Goal: Task Accomplishment & Management: Use online tool/utility

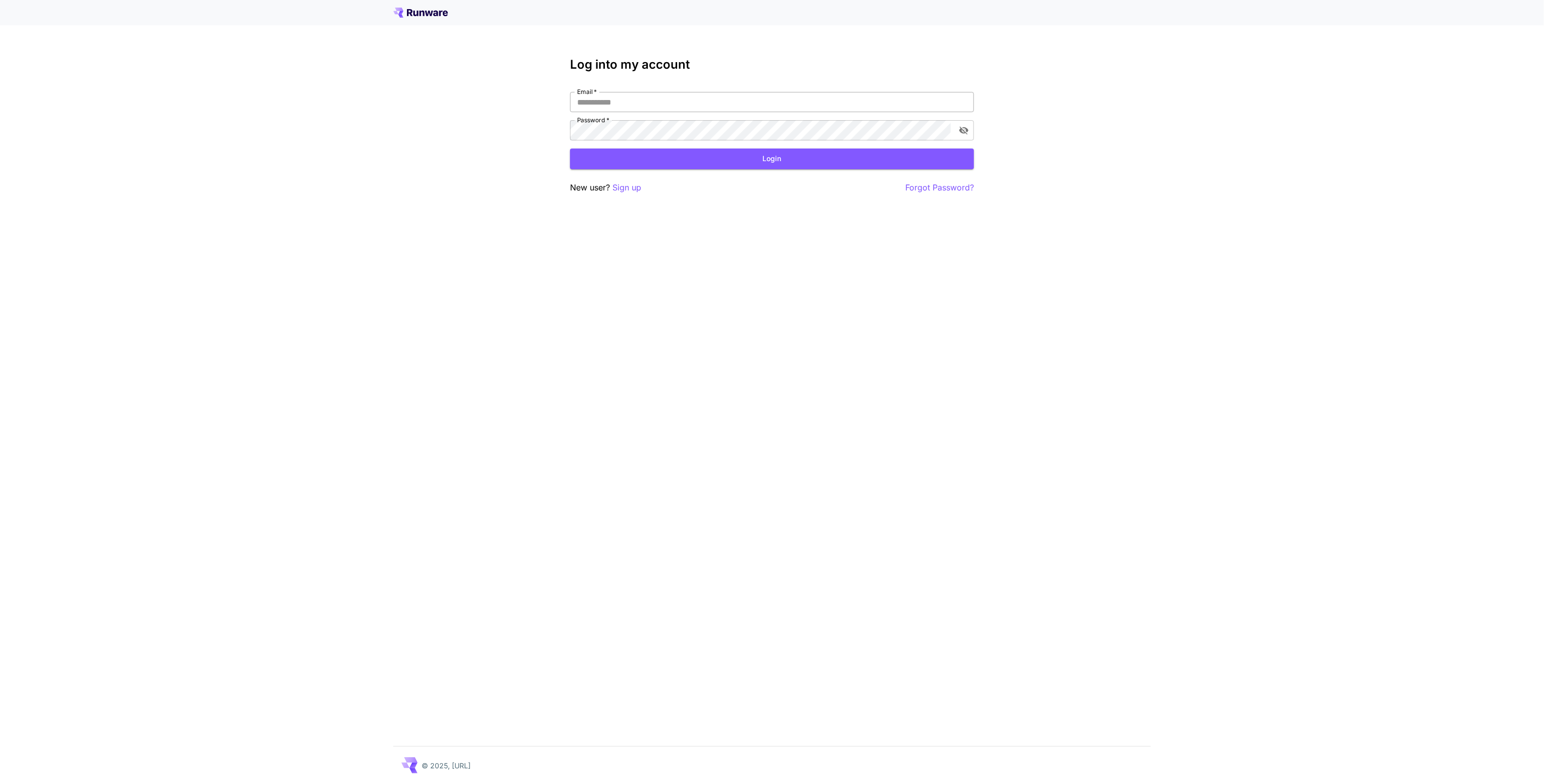
click at [642, 102] on input "Email   *" at bounding box center [772, 102] width 404 height 21
click at [620, 187] on p "Sign up" at bounding box center [626, 187] width 28 height 13
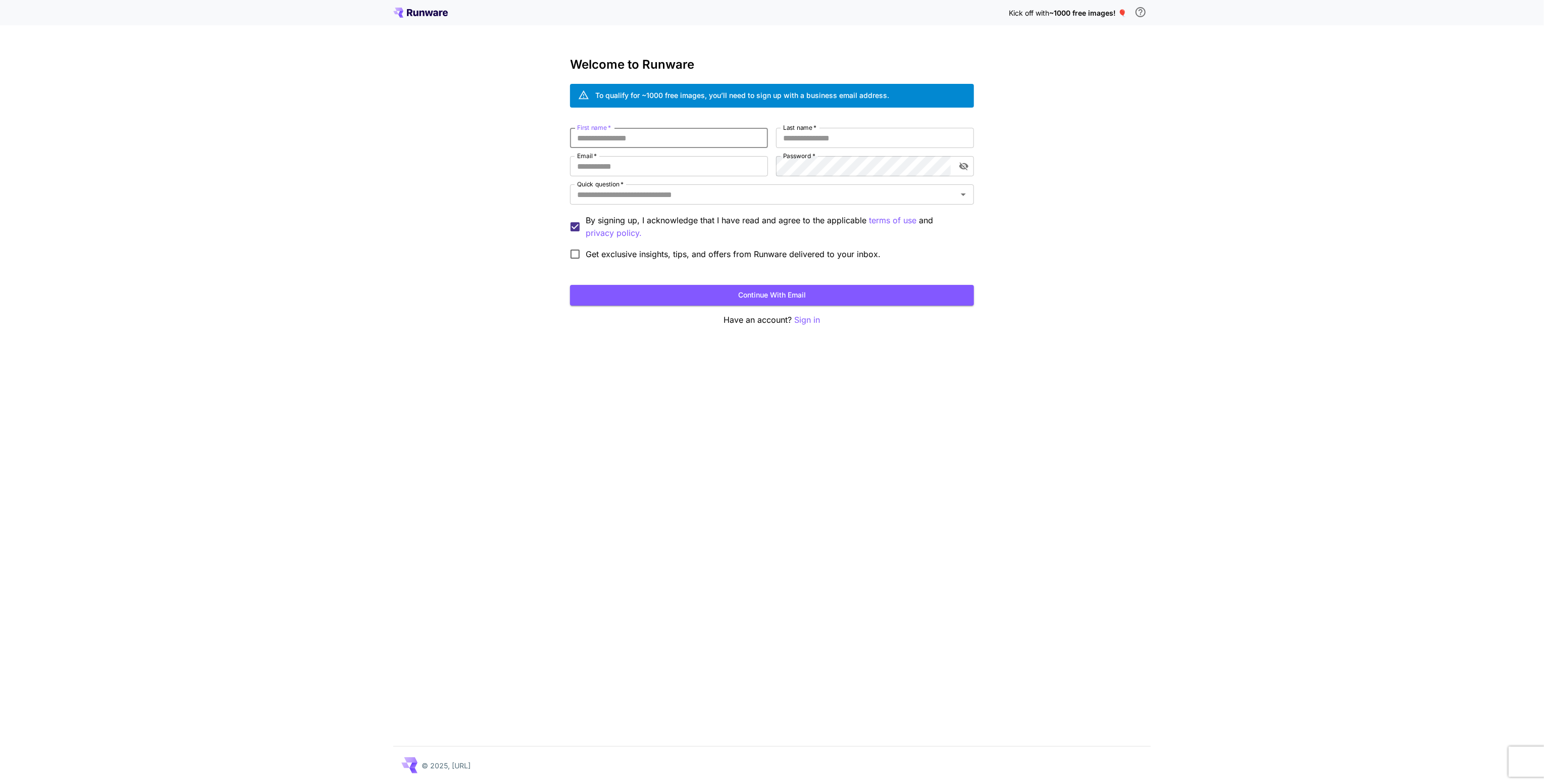
click at [622, 134] on input "First name   *" at bounding box center [669, 138] width 198 height 21
click at [624, 137] on input "First name   *" at bounding box center [669, 138] width 198 height 21
click at [663, 197] on input "Quick question   *" at bounding box center [764, 194] width 381 height 14
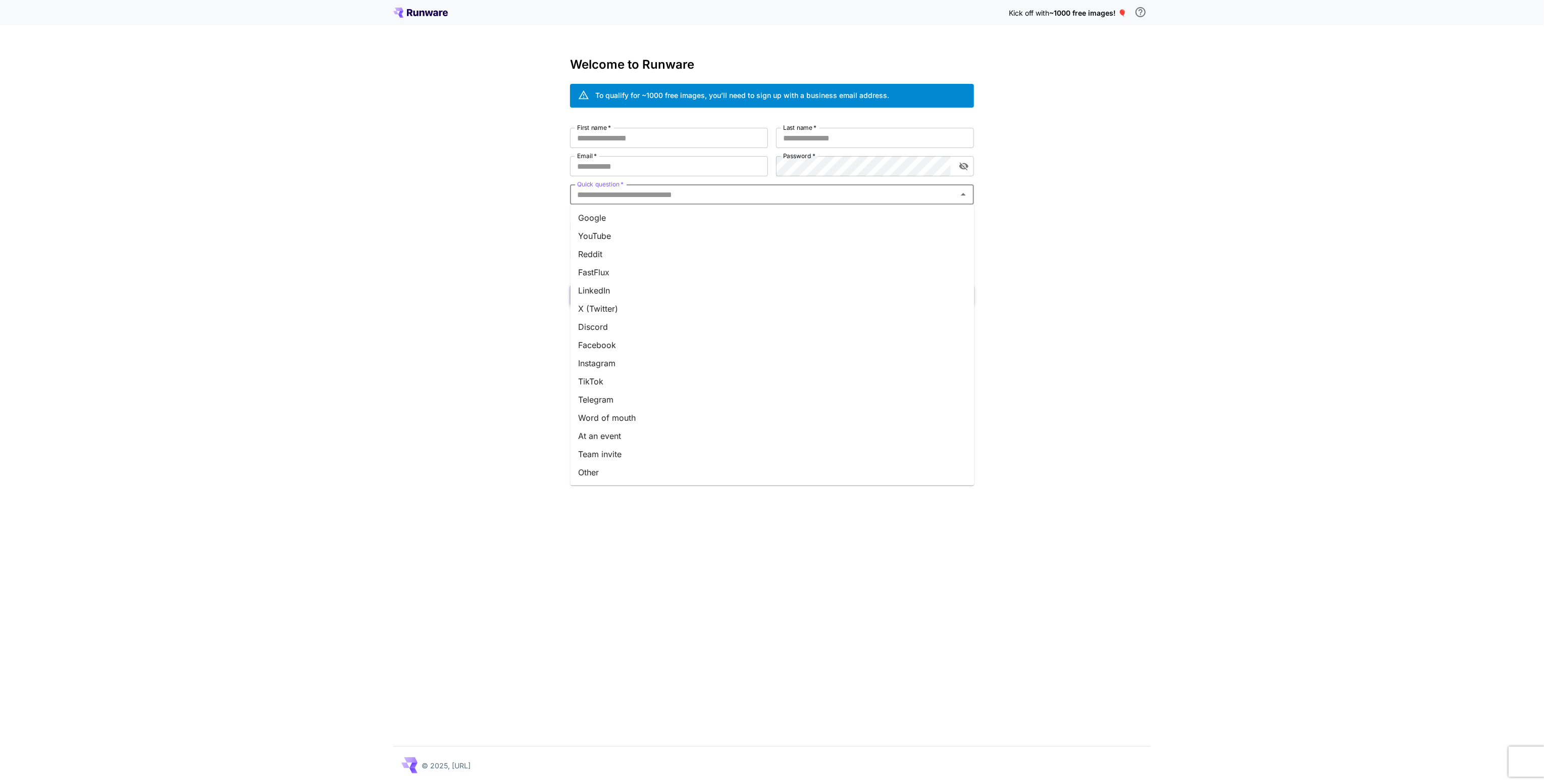
click at [677, 303] on li "X (Twitter)" at bounding box center [772, 309] width 404 height 19
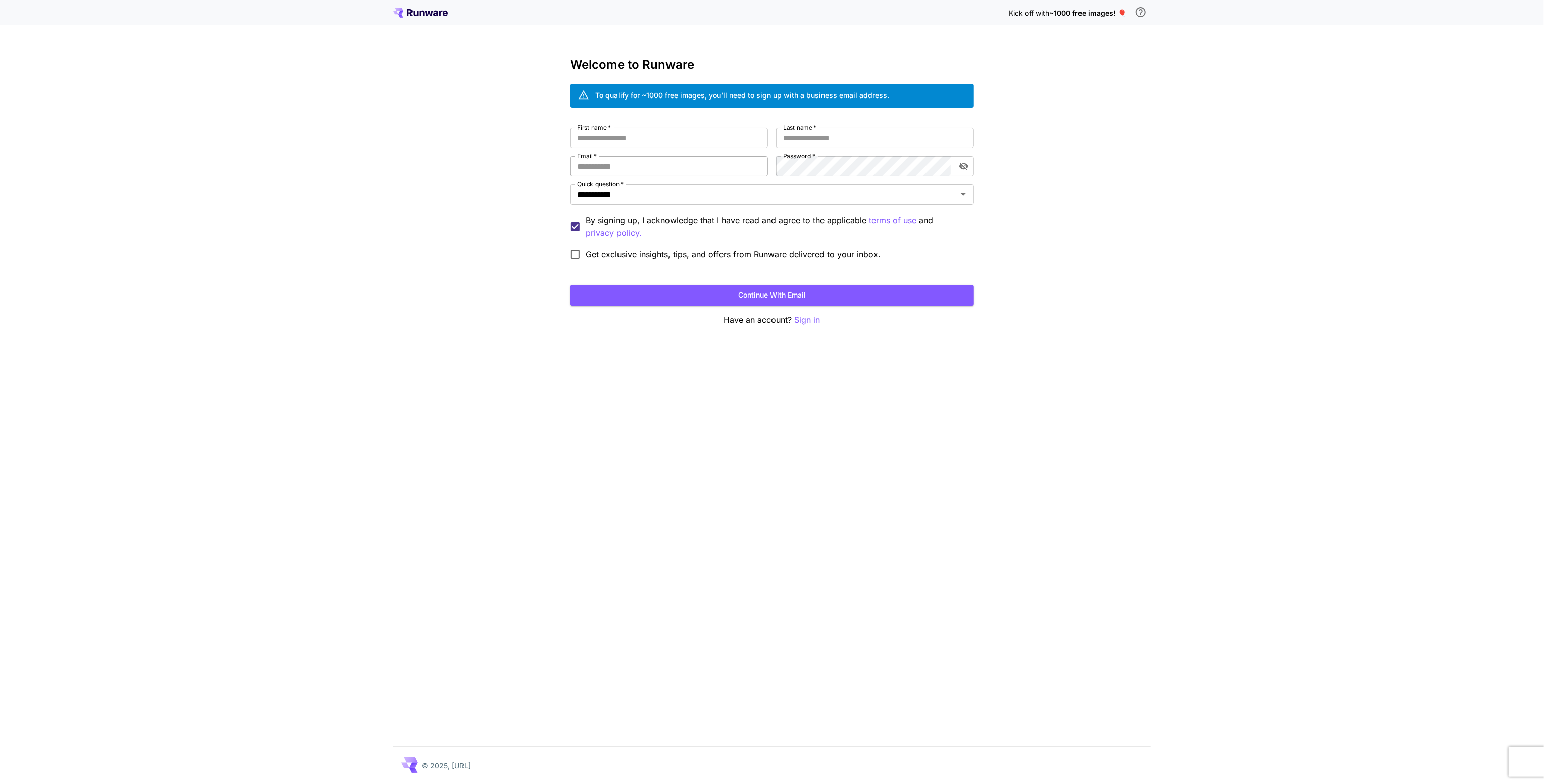
drag, startPoint x: 619, startPoint y: 160, endPoint x: 622, endPoint y: 165, distance: 5.8
click at [619, 160] on input "Email   *" at bounding box center [669, 166] width 198 height 21
type input "**********"
click at [818, 132] on input "Last name   *" at bounding box center [875, 138] width 198 height 21
click at [697, 133] on input "First name   *" at bounding box center [669, 138] width 198 height 21
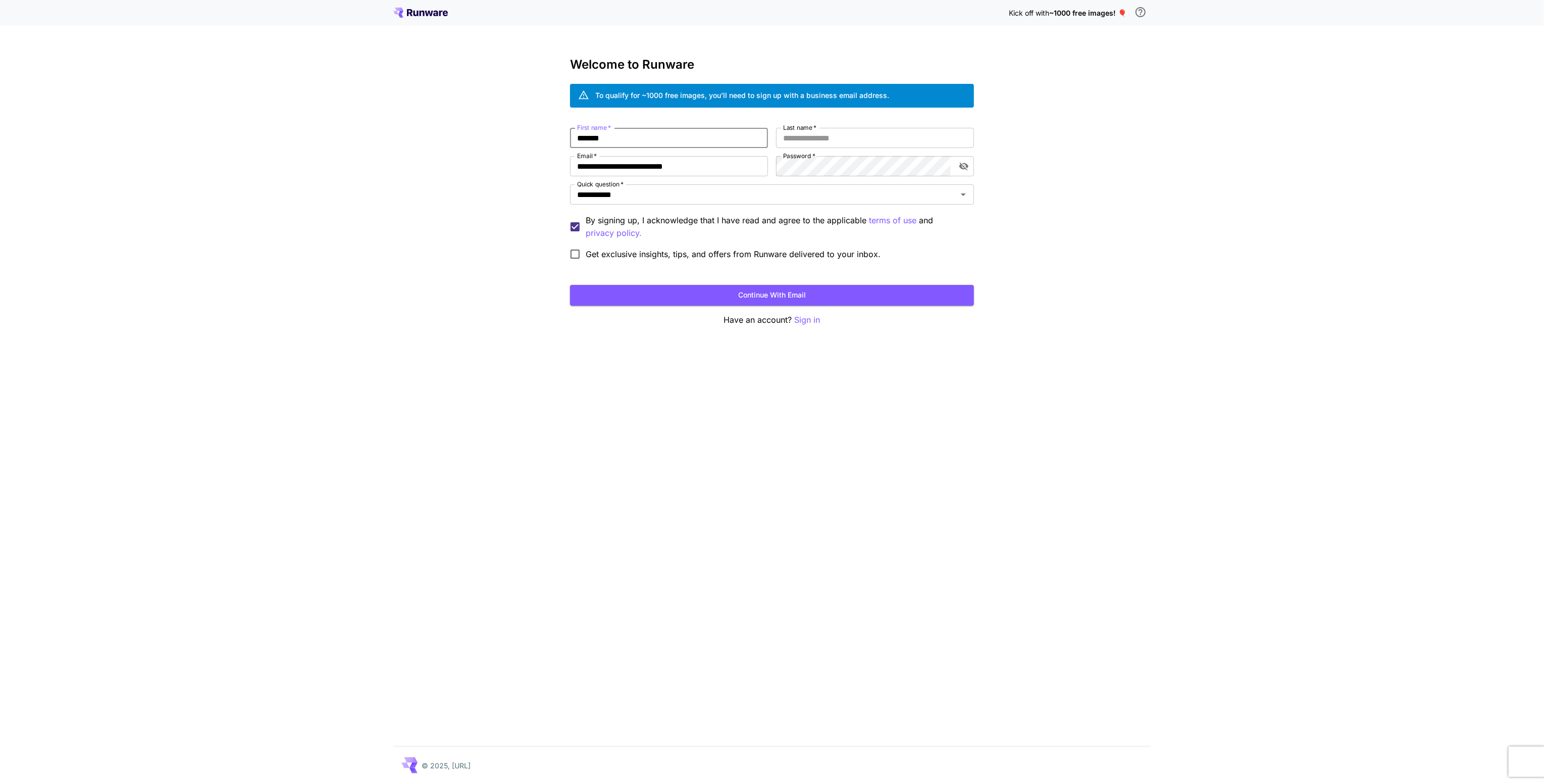
type input "*******"
click at [847, 148] on div "**********" at bounding box center [772, 196] width 404 height 137
click at [844, 139] on input "Last name   *" at bounding box center [875, 138] width 198 height 21
type input "*"
click at [614, 292] on button "Continue with email" at bounding box center [772, 295] width 404 height 21
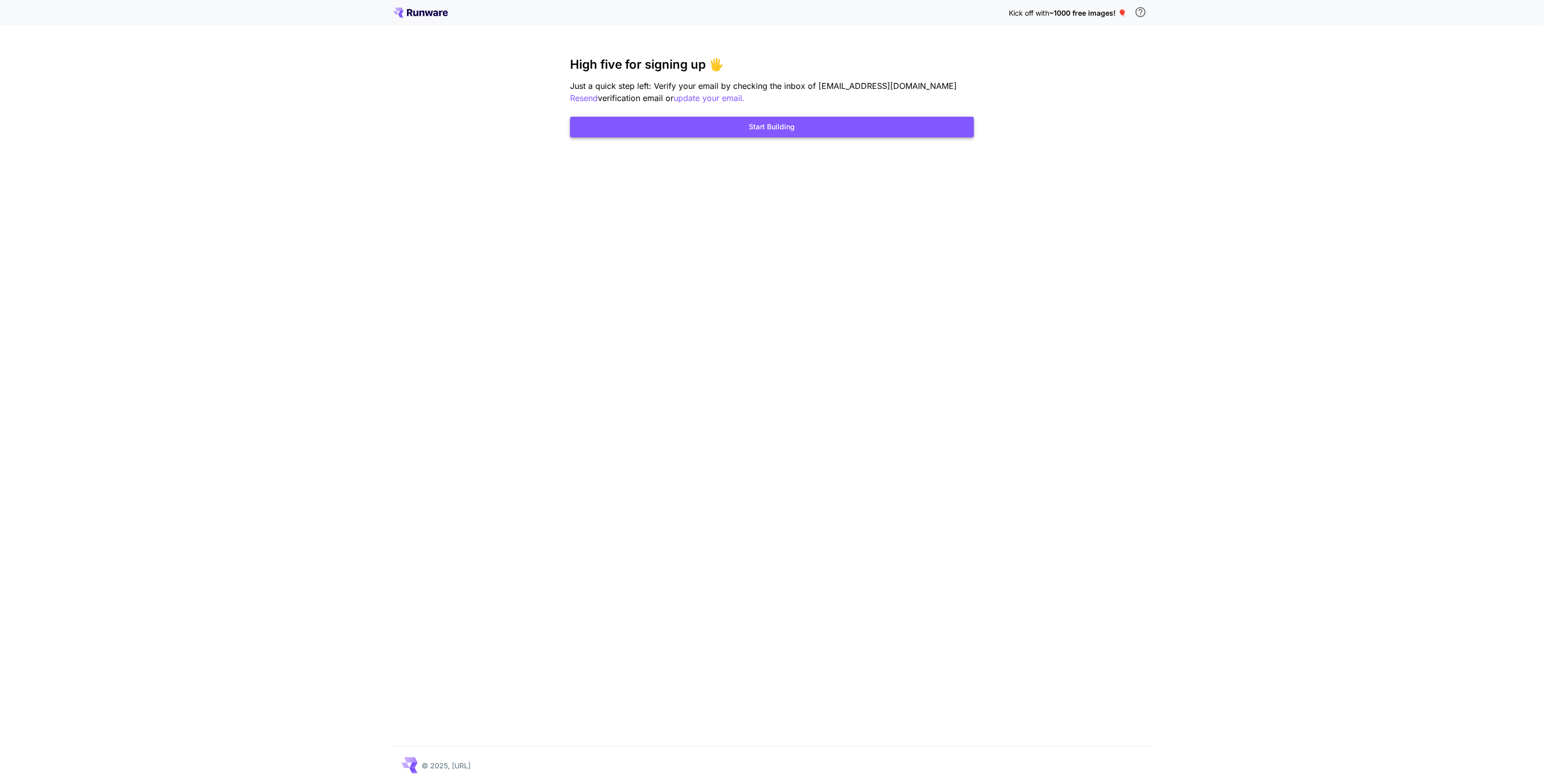
click at [846, 124] on button "Start Building" at bounding box center [772, 126] width 404 height 21
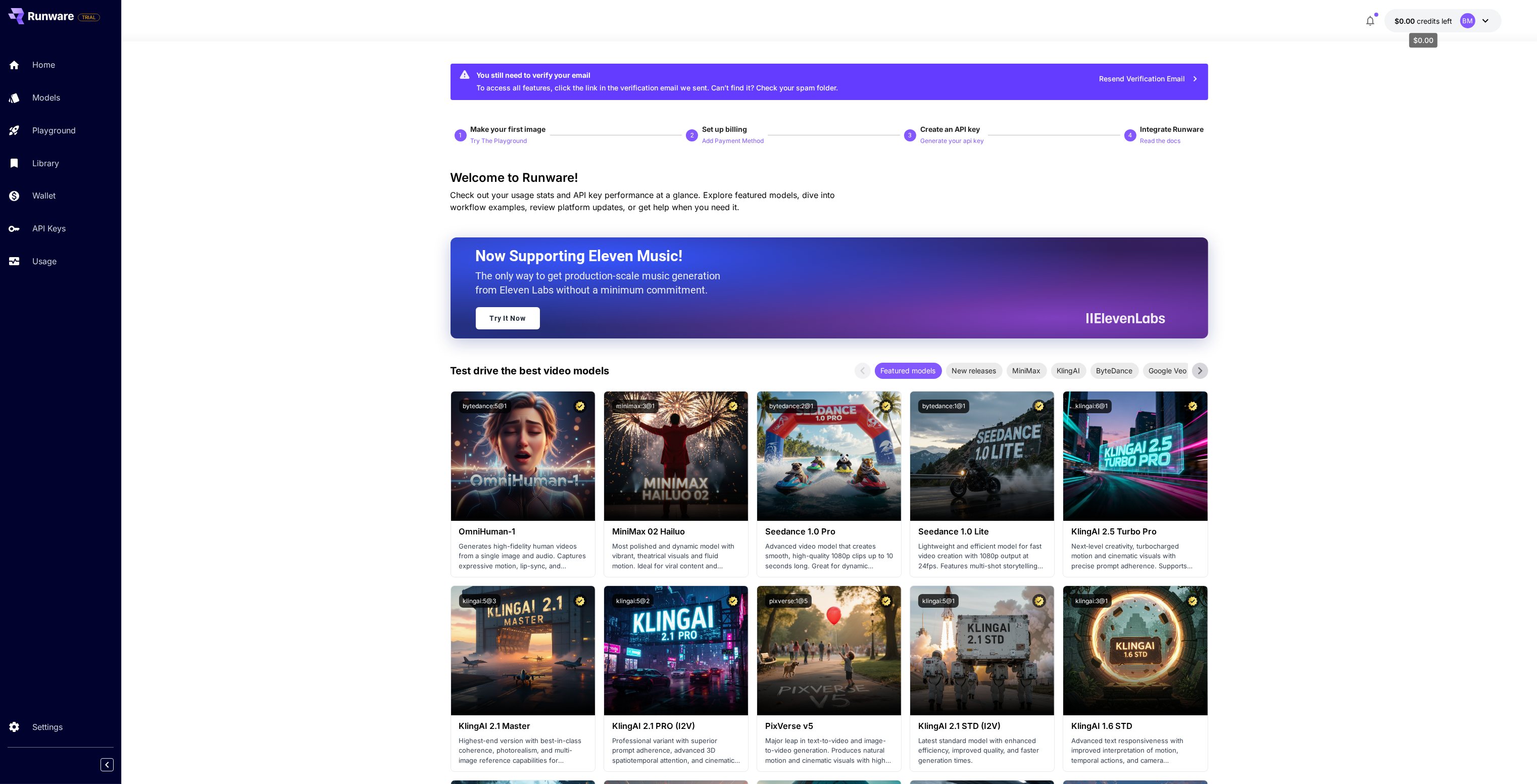
click at [1412, 21] on span "$0.00" at bounding box center [1405, 21] width 22 height 9
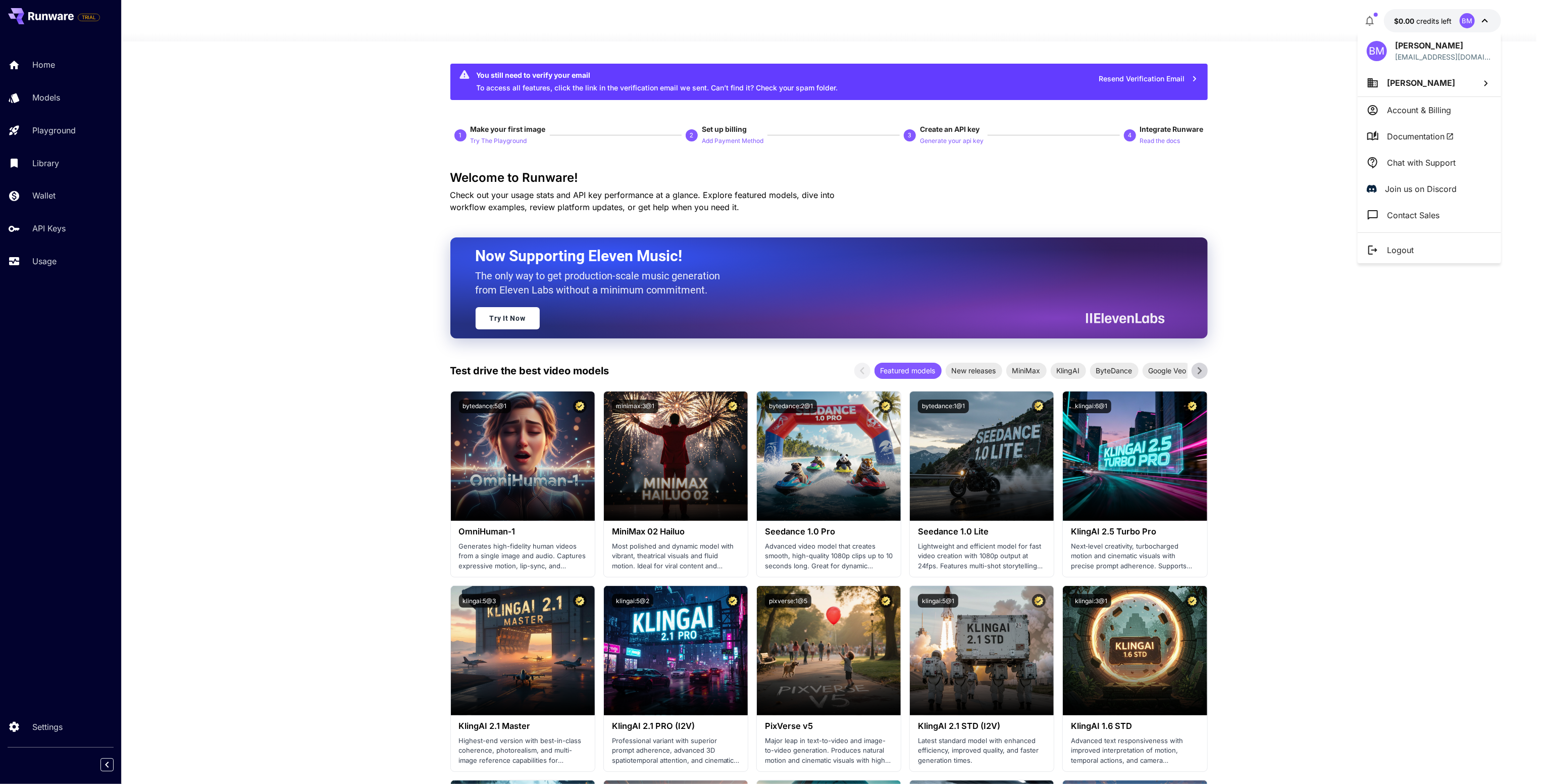
click at [1412, 21] on div at bounding box center [772, 392] width 1544 height 784
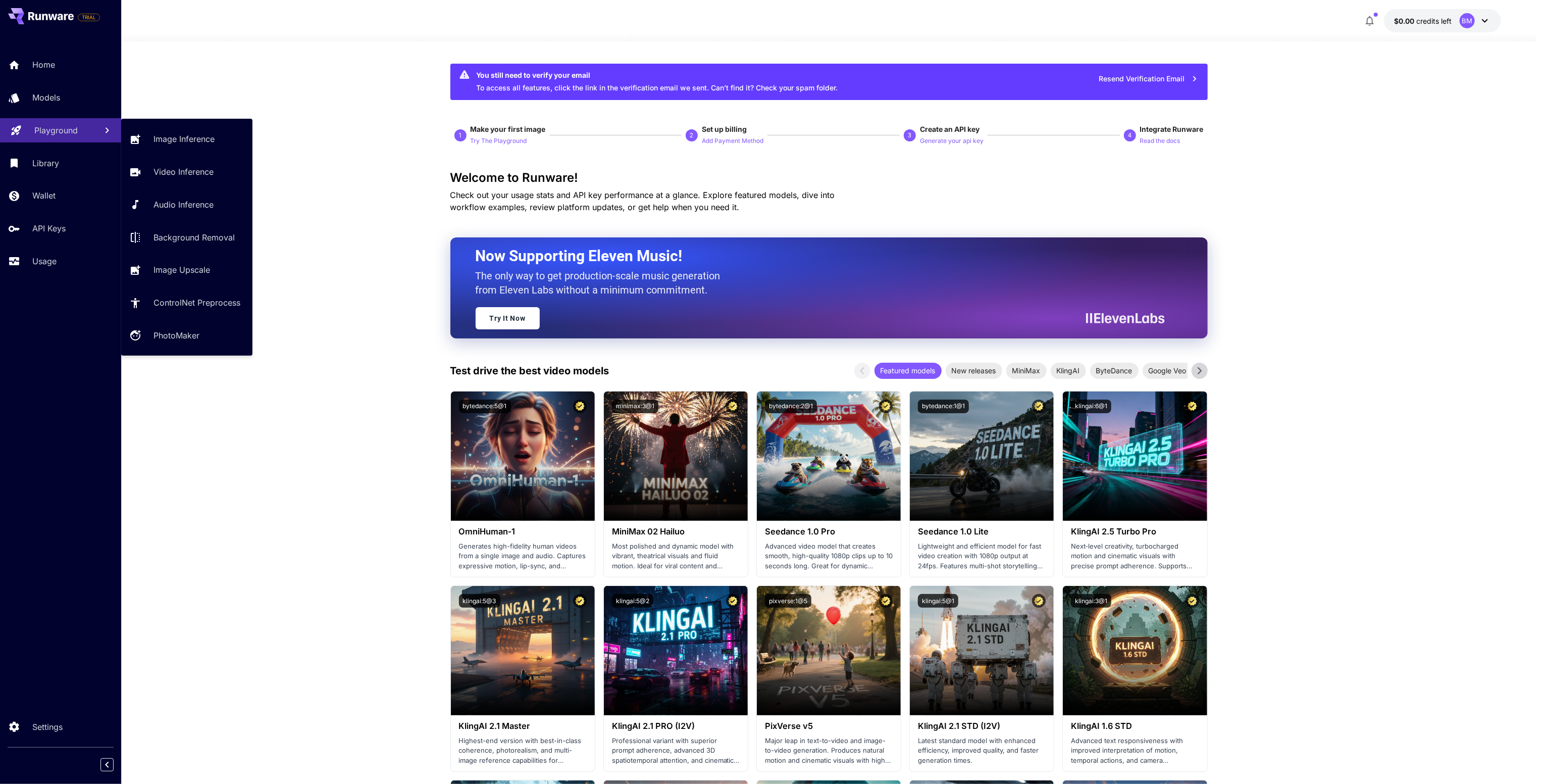
click at [51, 138] on link "Playground" at bounding box center [61, 130] width 121 height 24
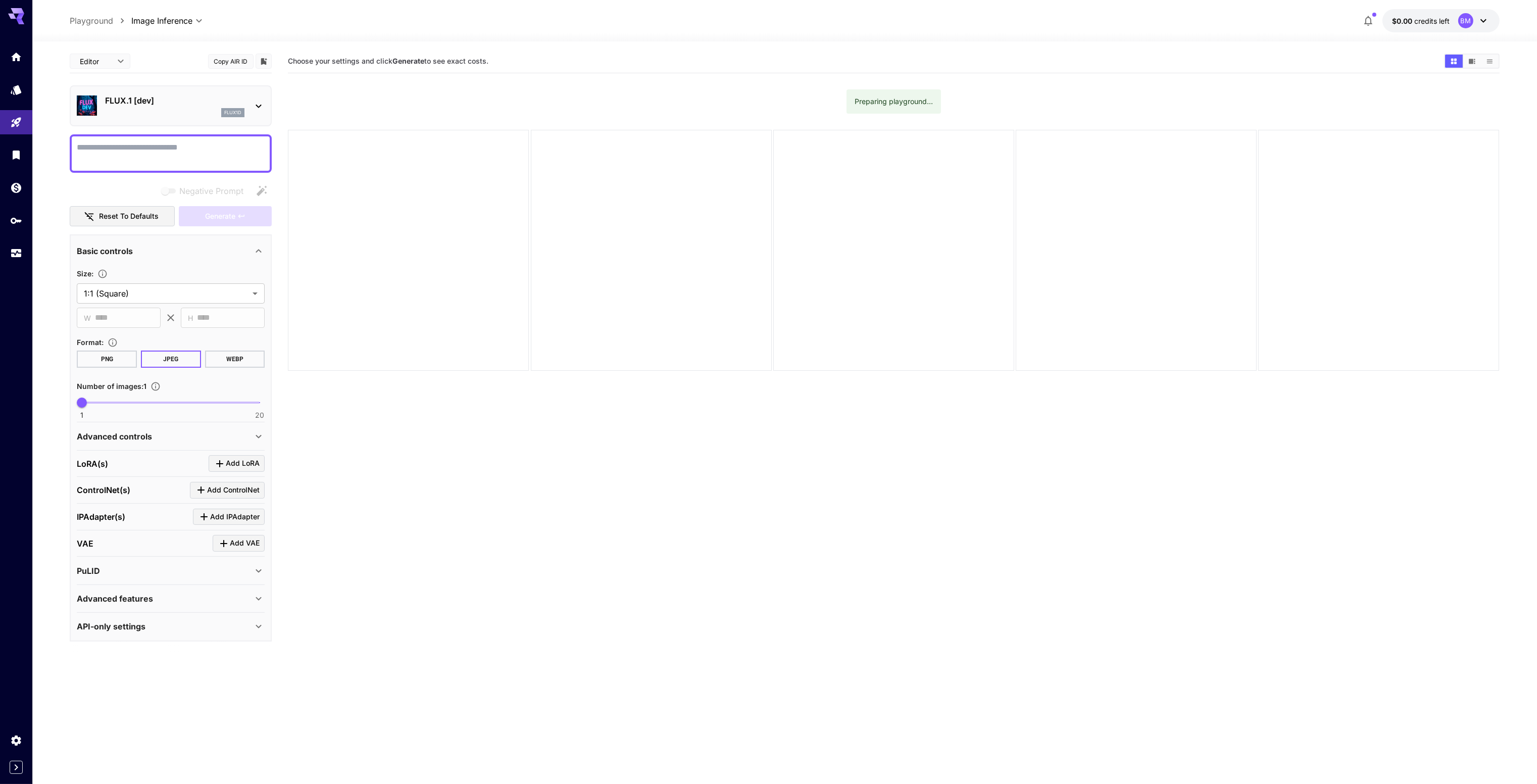
click at [251, 99] on div "FLUX.1 [dev] flux1d" at bounding box center [171, 106] width 187 height 31
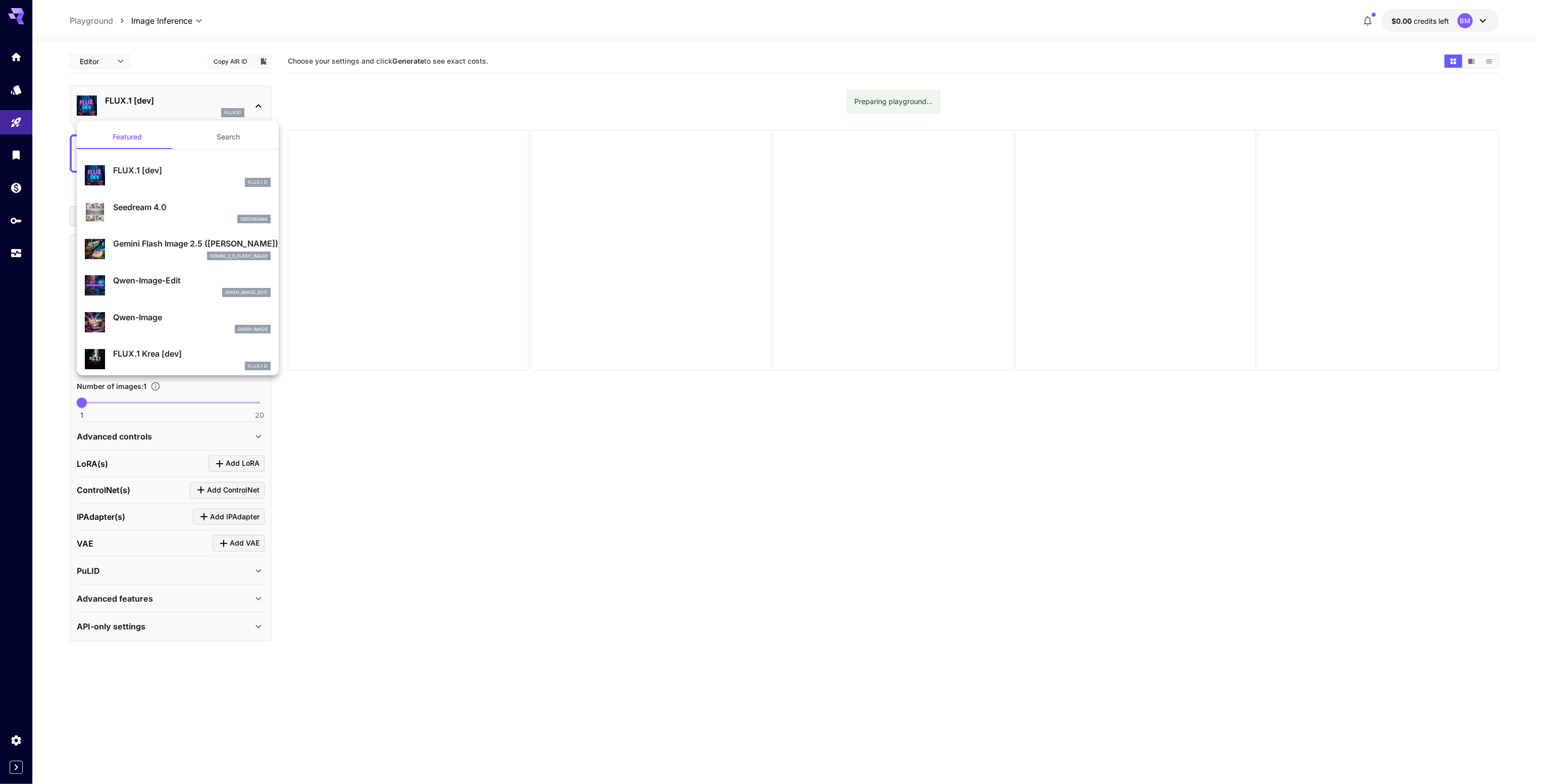
click at [256, 103] on div at bounding box center [772, 392] width 1544 height 784
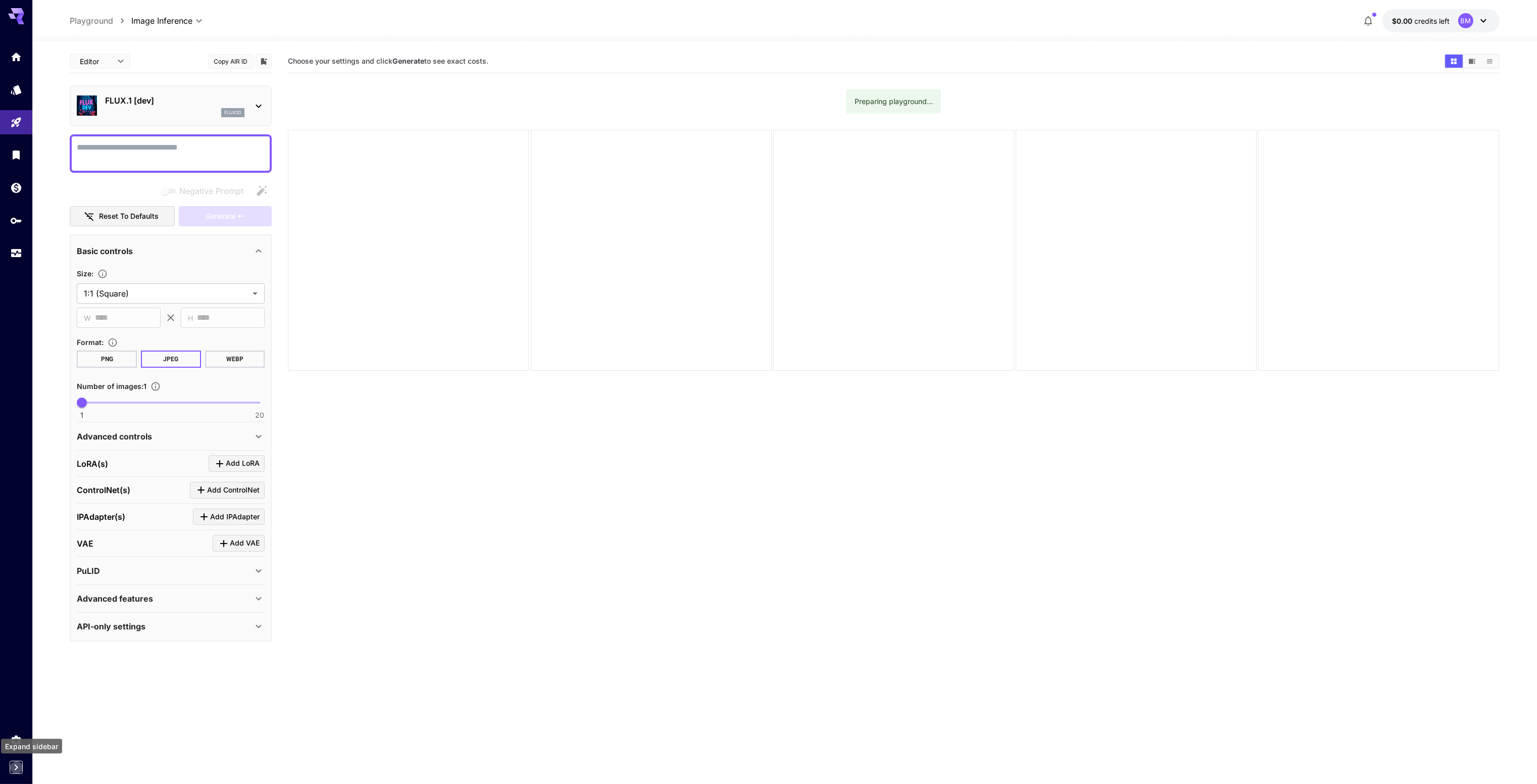
click at [12, 767] on icon "Expand sidebar" at bounding box center [16, 766] width 12 height 12
